Goal: Use online tool/utility: Use online tool/utility

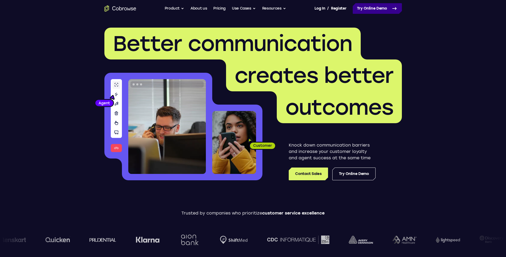
click at [372, 9] on link "Try Online Demo" at bounding box center [377, 8] width 49 height 11
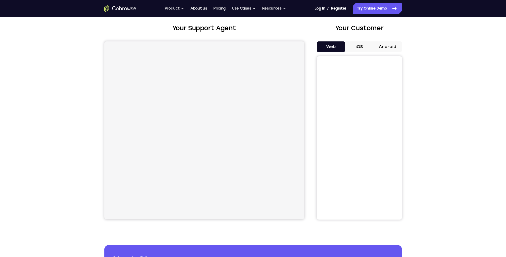
scroll to position [27, 0]
click at [364, 45] on button "iOS" at bounding box center [359, 47] width 28 height 11
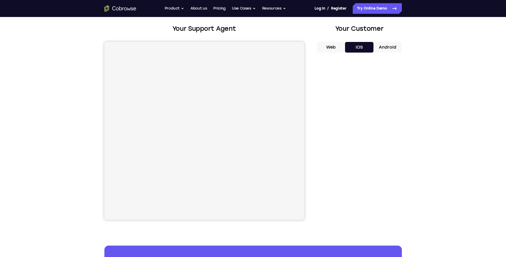
click at [334, 48] on button "Web" at bounding box center [331, 47] width 28 height 11
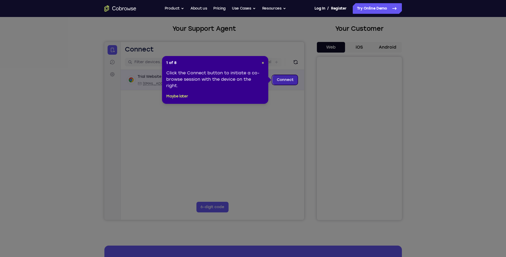
click at [276, 78] on link "Connect" at bounding box center [284, 80] width 25 height 10
